Goal: Find specific page/section: Find specific page/section

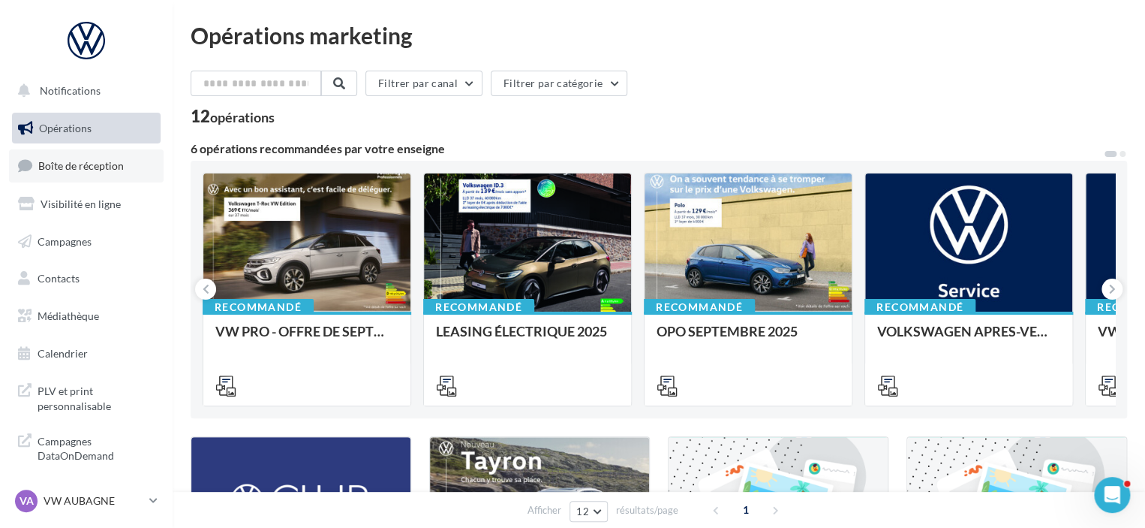
click at [79, 170] on span "Boîte de réception" at bounding box center [81, 165] width 86 height 13
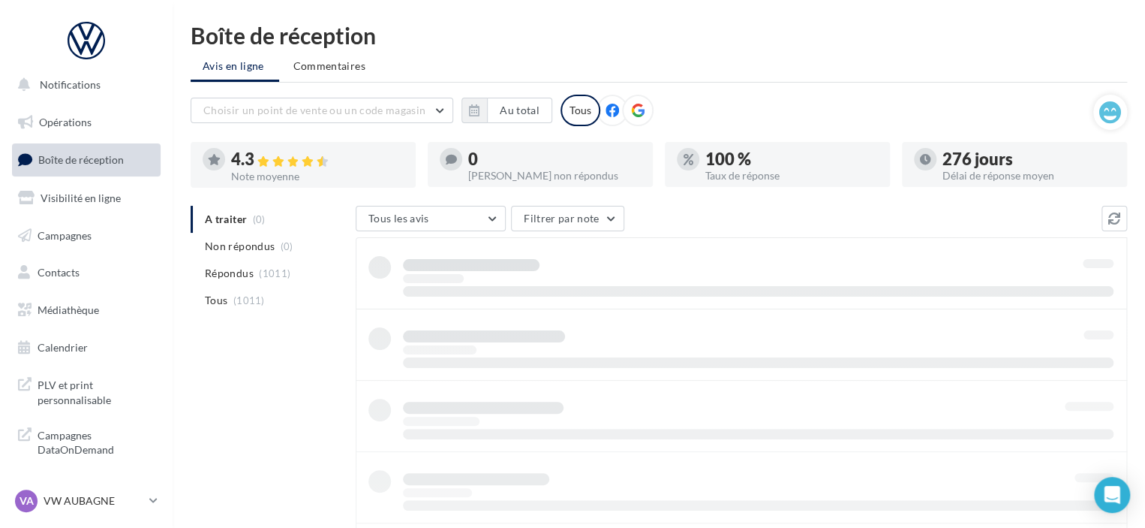
scroll to position [7, 0]
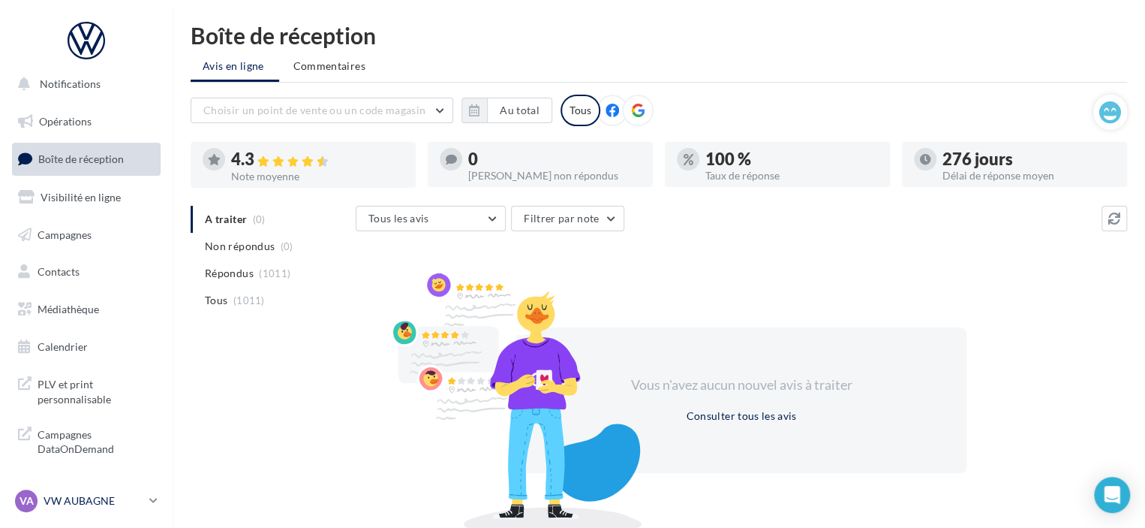
click at [80, 503] on p "VW AUBAGNE" at bounding box center [94, 500] width 100 height 15
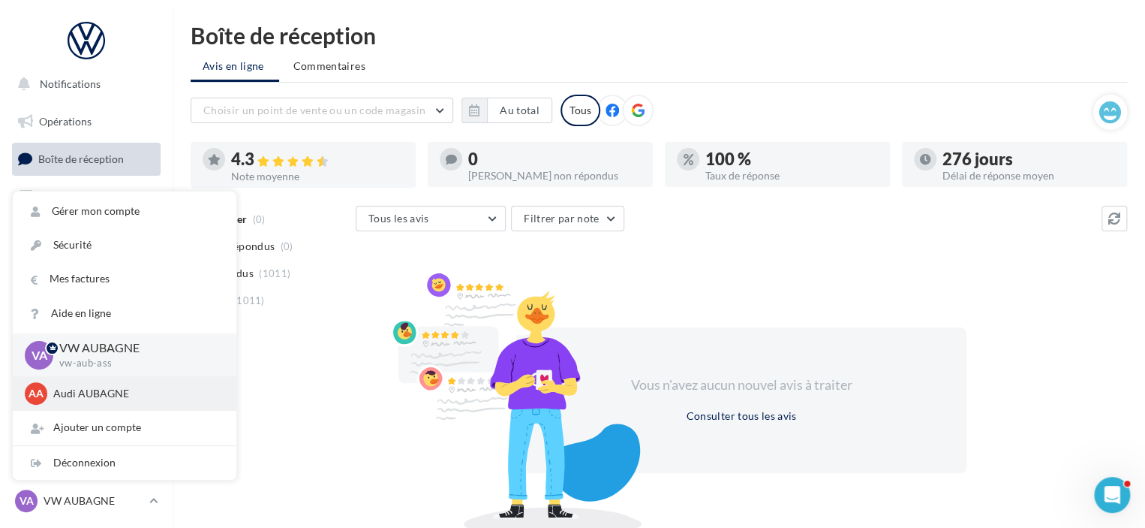
scroll to position [0, 0]
click at [104, 393] on p "Audi AUBAGNE" at bounding box center [135, 393] width 165 height 15
